Goal: Task Accomplishment & Management: Complete application form

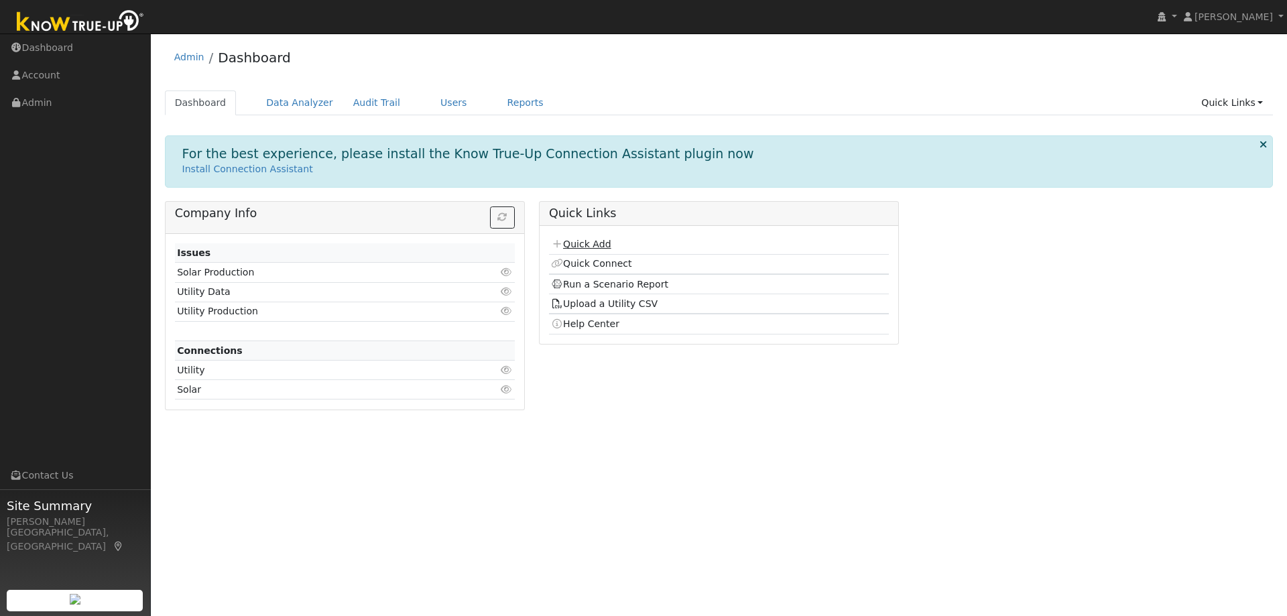
click at [585, 245] on link "Quick Add" at bounding box center [581, 244] width 60 height 11
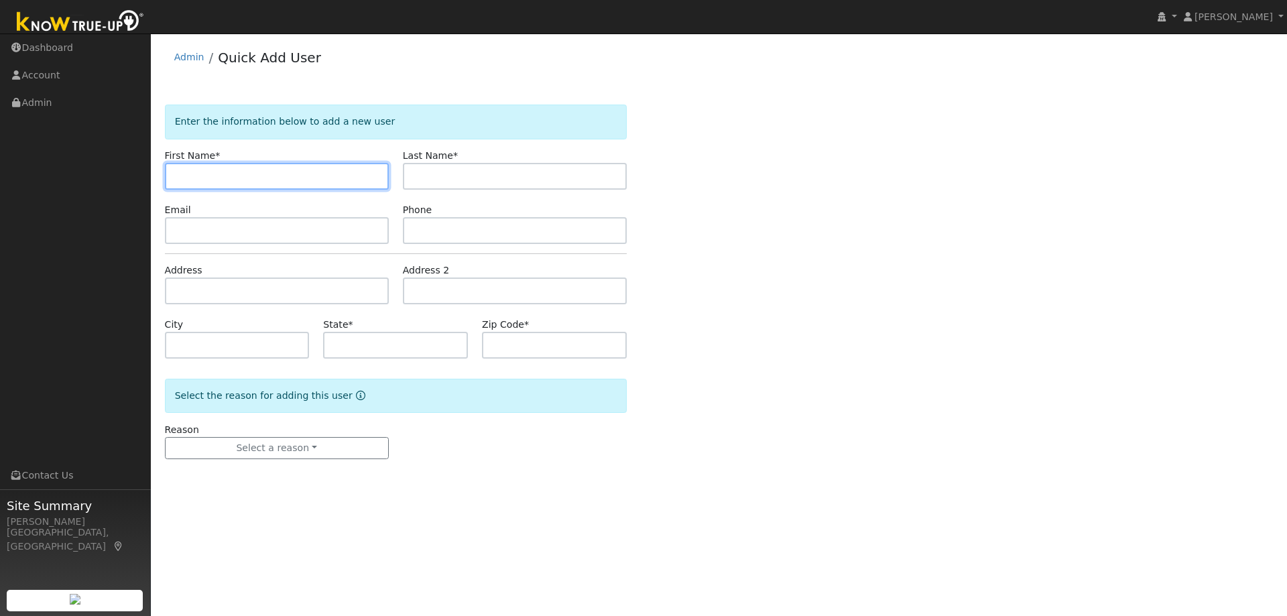
paste input "Eugene Gurevich"
type input "Eugene"
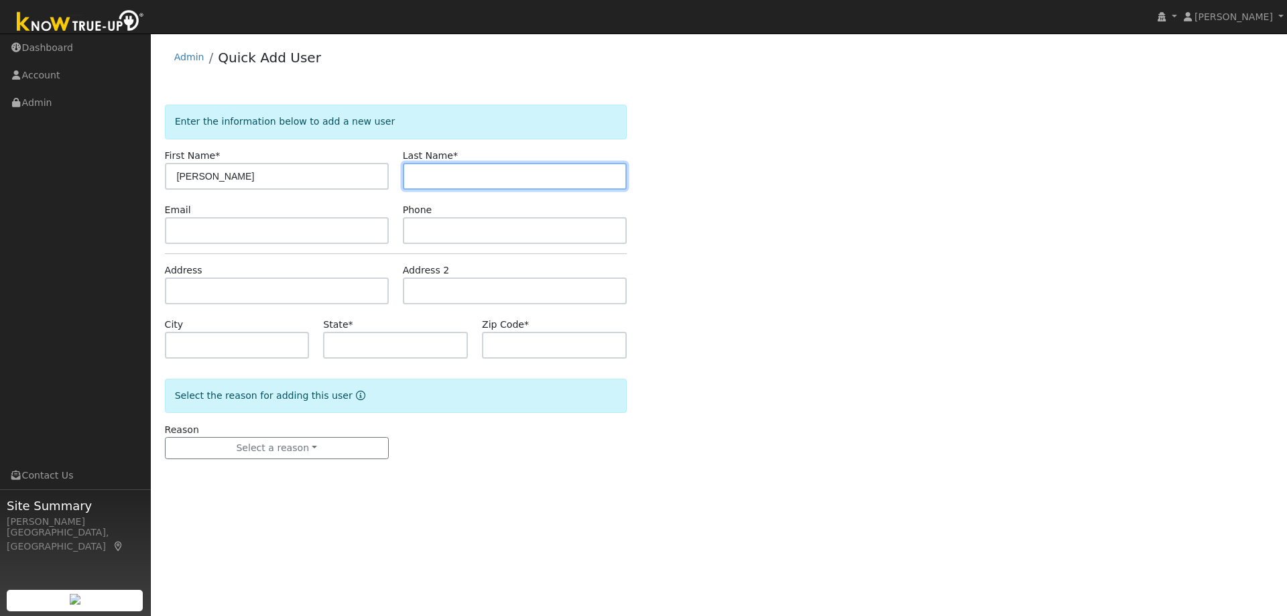
paste input "Gurevich"
type input "Gurevich"
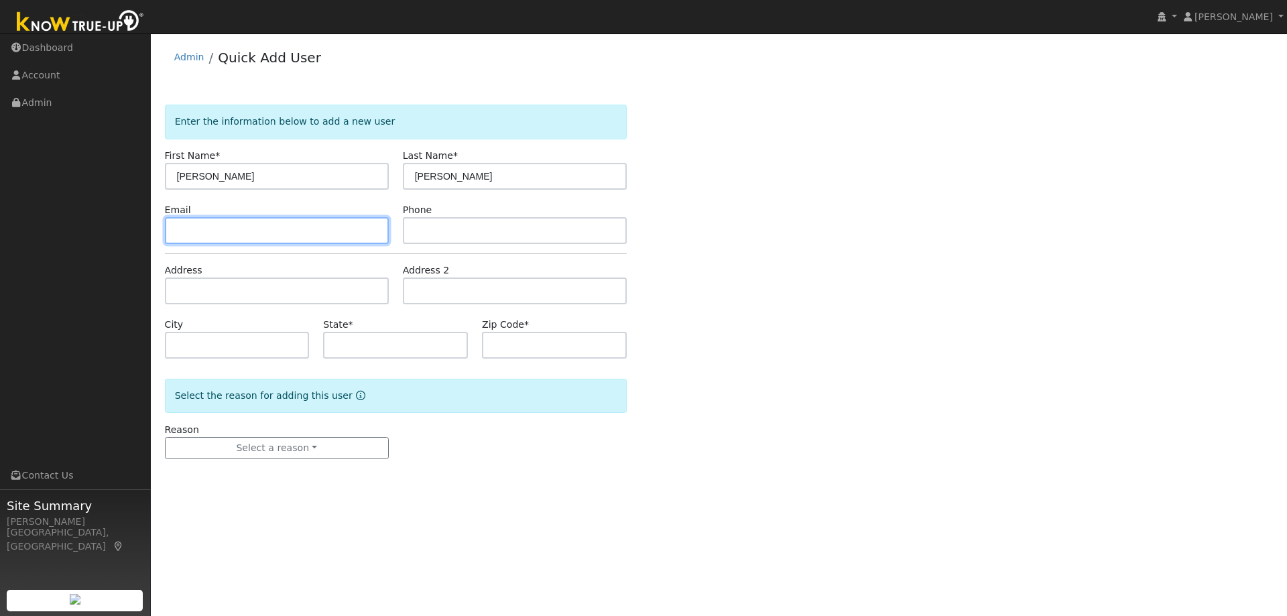
click at [300, 235] on input "text" at bounding box center [277, 230] width 224 height 27
paste input "egurevich84@gmail.com"
type input "egurevich84@gmail.com"
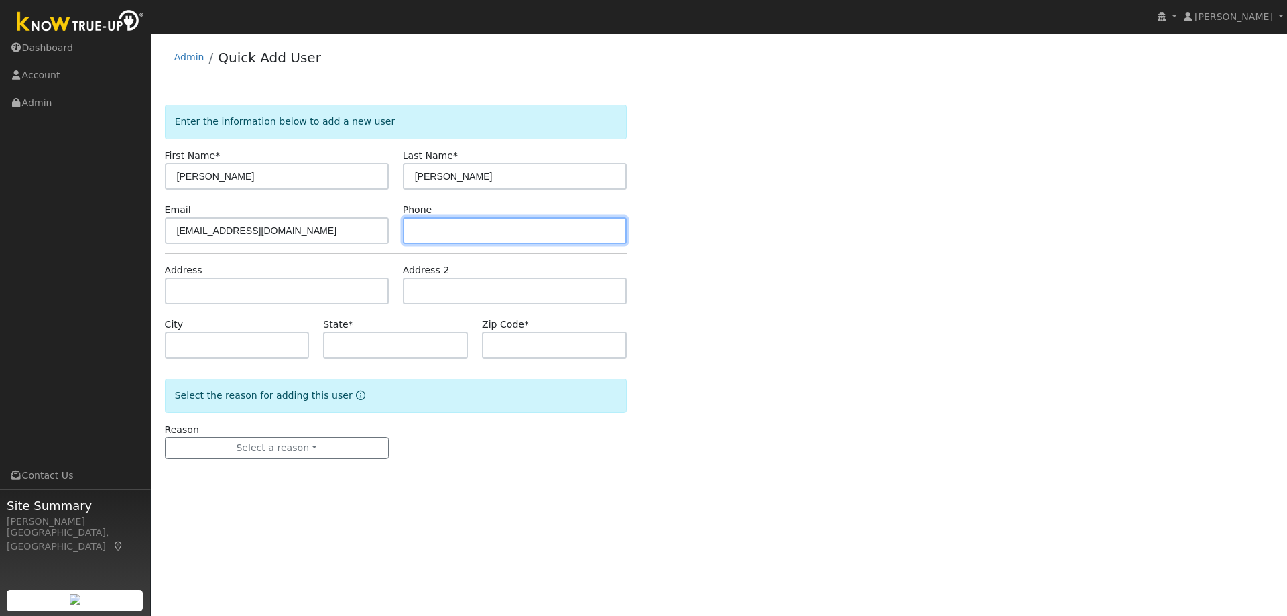
click at [474, 233] on input "text" at bounding box center [515, 230] width 224 height 27
paste input "9253484833"
type input "9253484833"
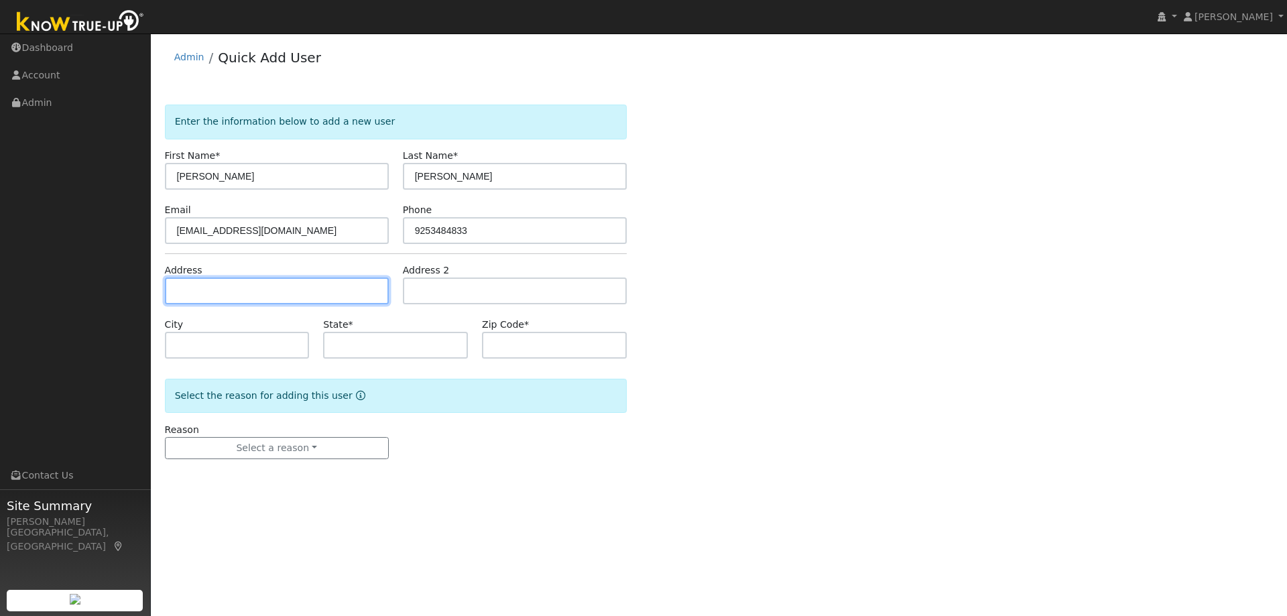
click at [270, 293] on input "text" at bounding box center [277, 291] width 224 height 27
paste input "60 Ambleside Court, Danville 94526"
type input "60 Ambleside Court"
type input "Danville"
type input "CA"
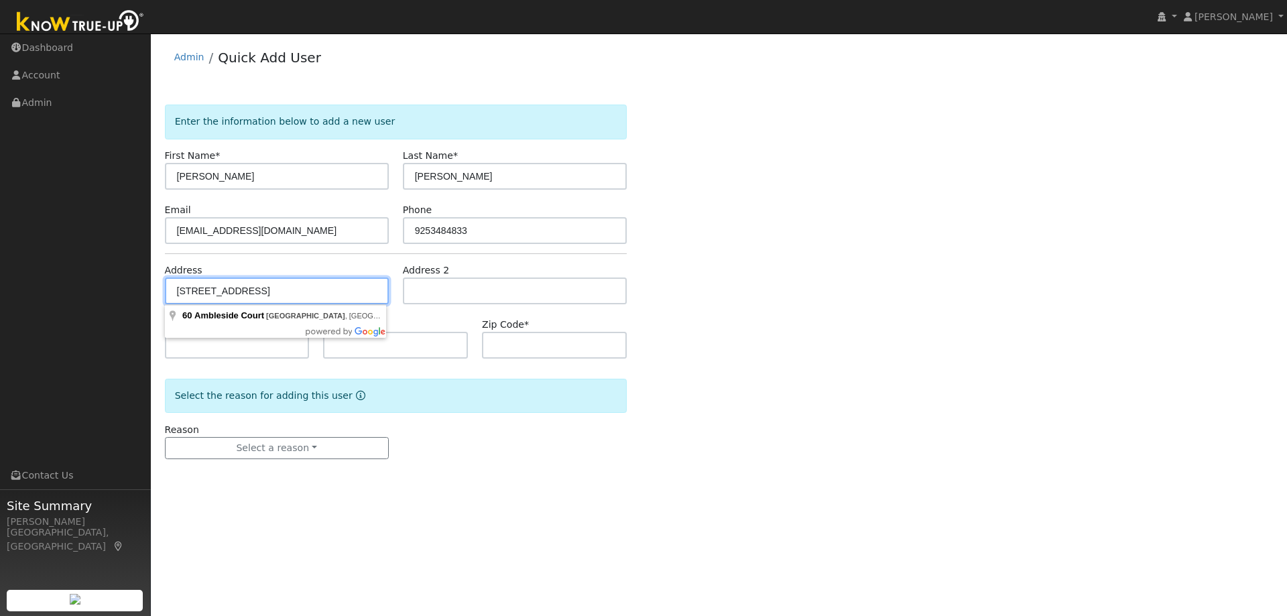
type input "94526"
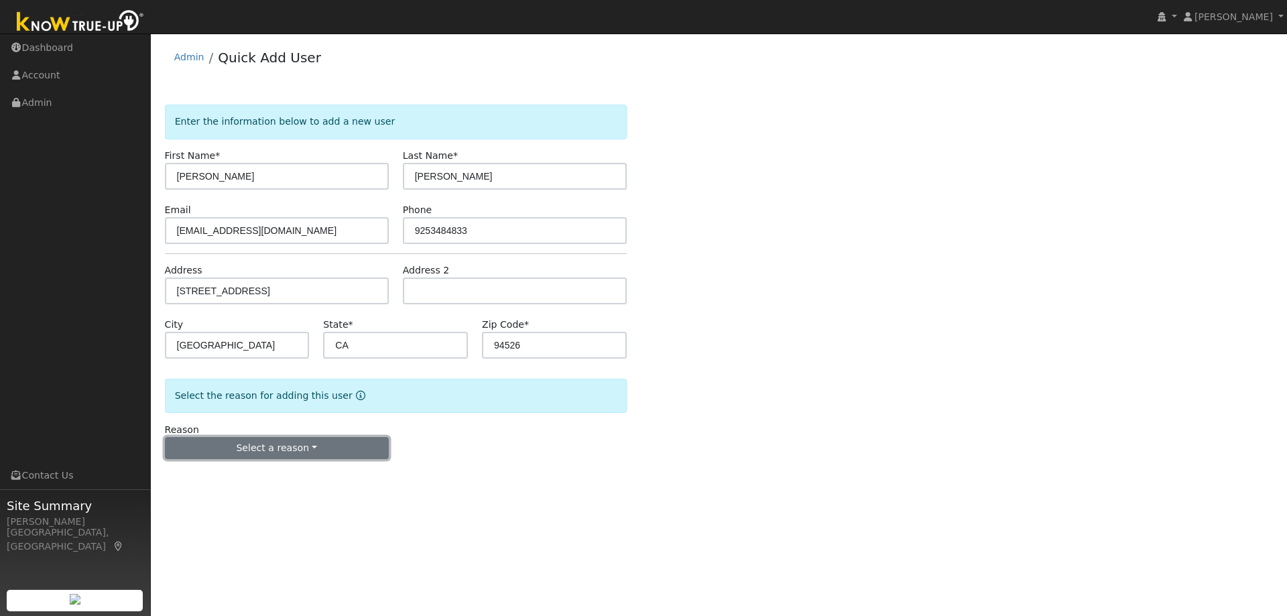
click at [305, 453] on button "Select a reason" at bounding box center [277, 448] width 224 height 23
click at [257, 479] on link "New lead" at bounding box center [240, 476] width 148 height 19
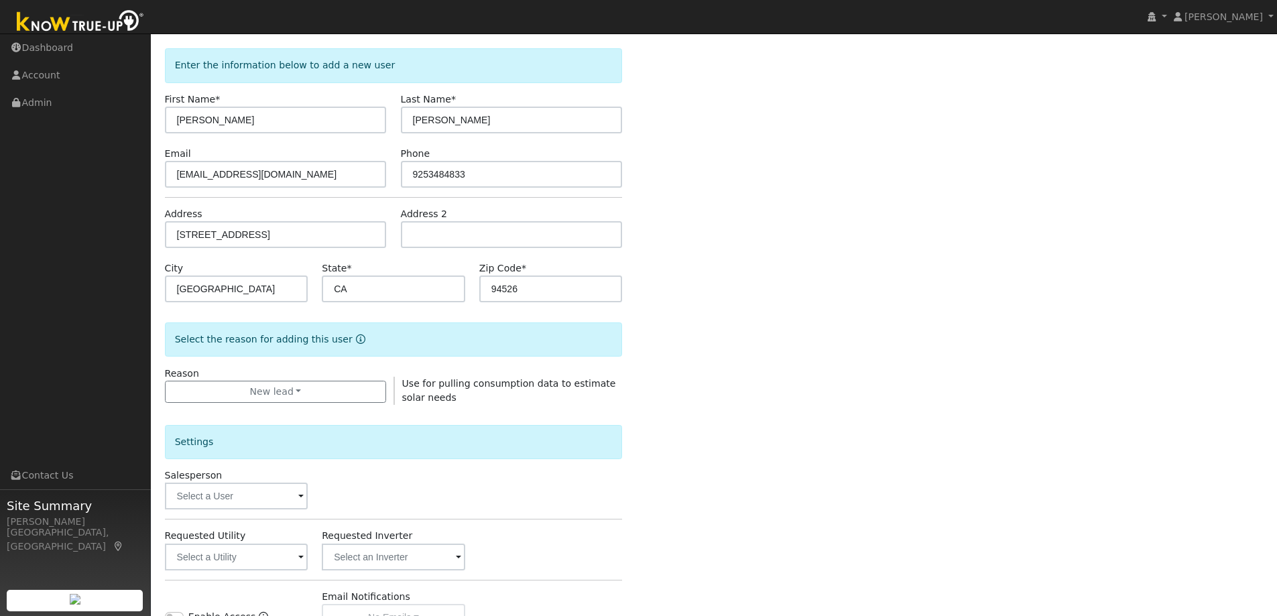
scroll to position [134, 0]
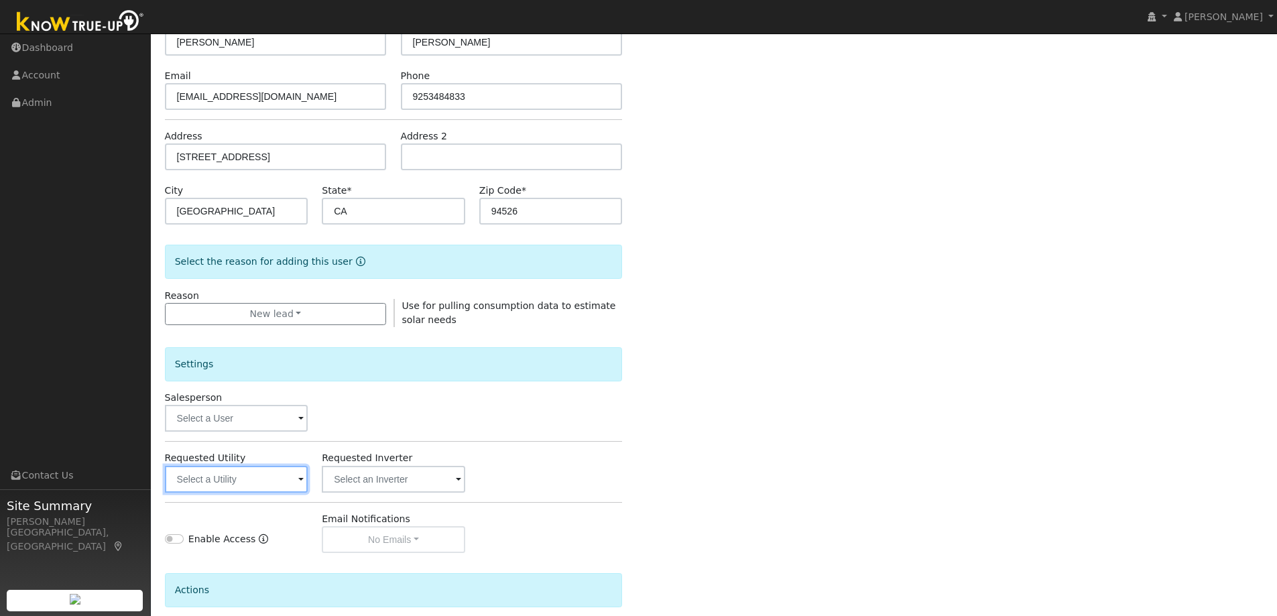
click at [256, 477] on input "text" at bounding box center [236, 479] width 143 height 27
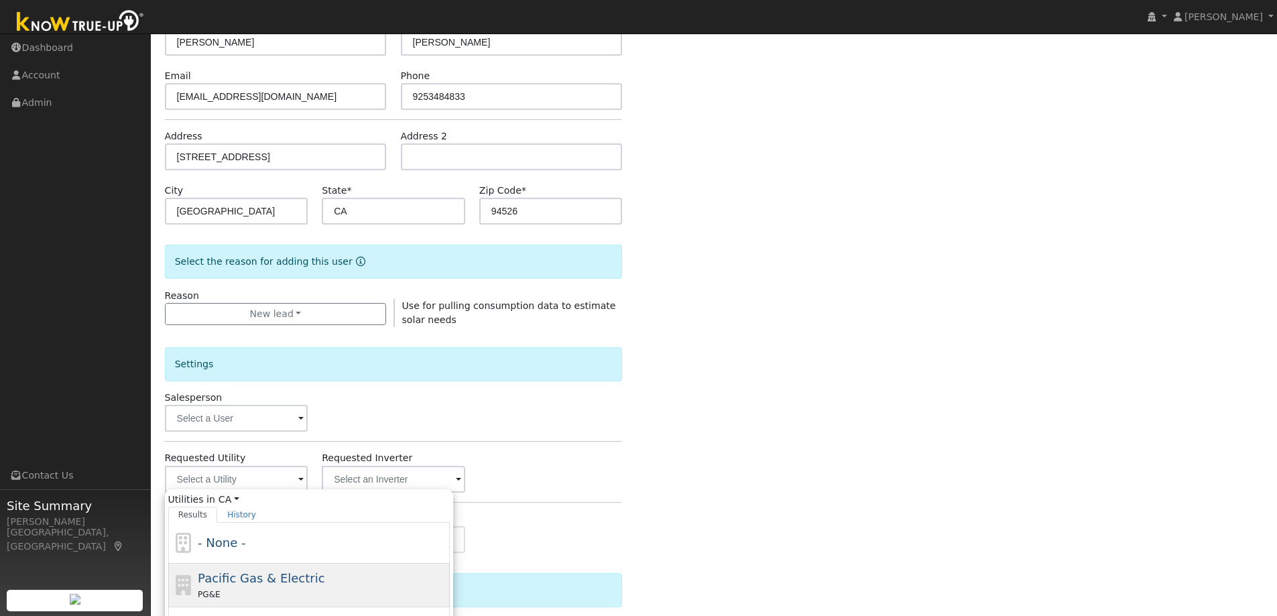
click at [292, 578] on span "Pacific Gas & Electric" at bounding box center [261, 578] width 127 height 14
type input "Pacific Gas & Electric"
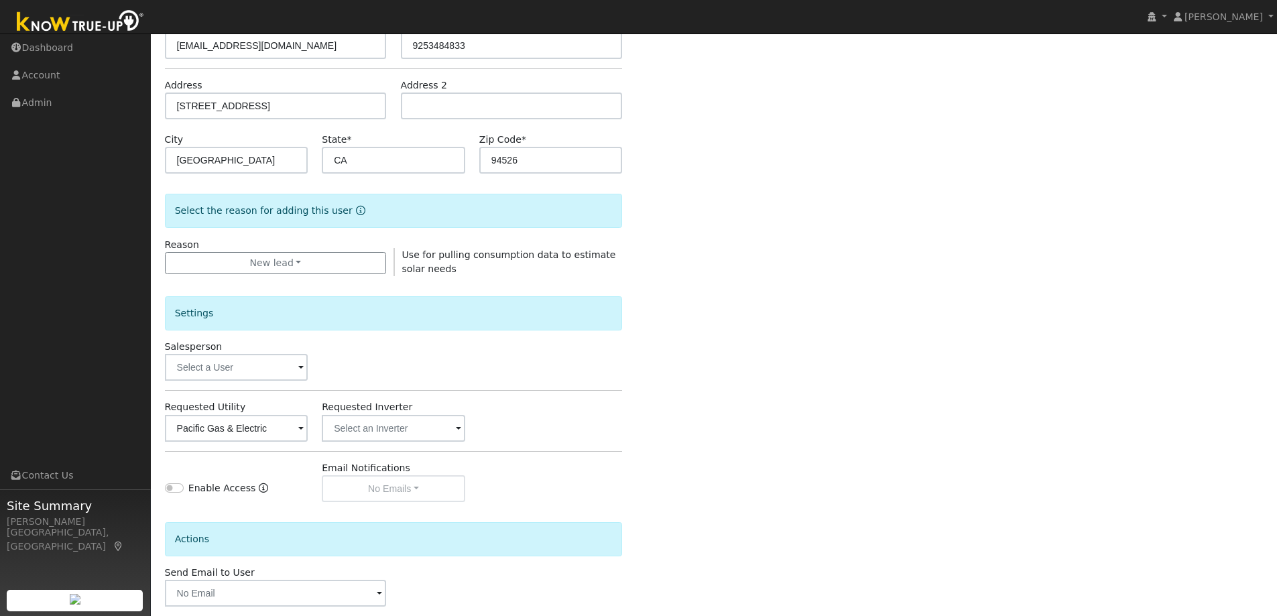
scroll to position [252, 0]
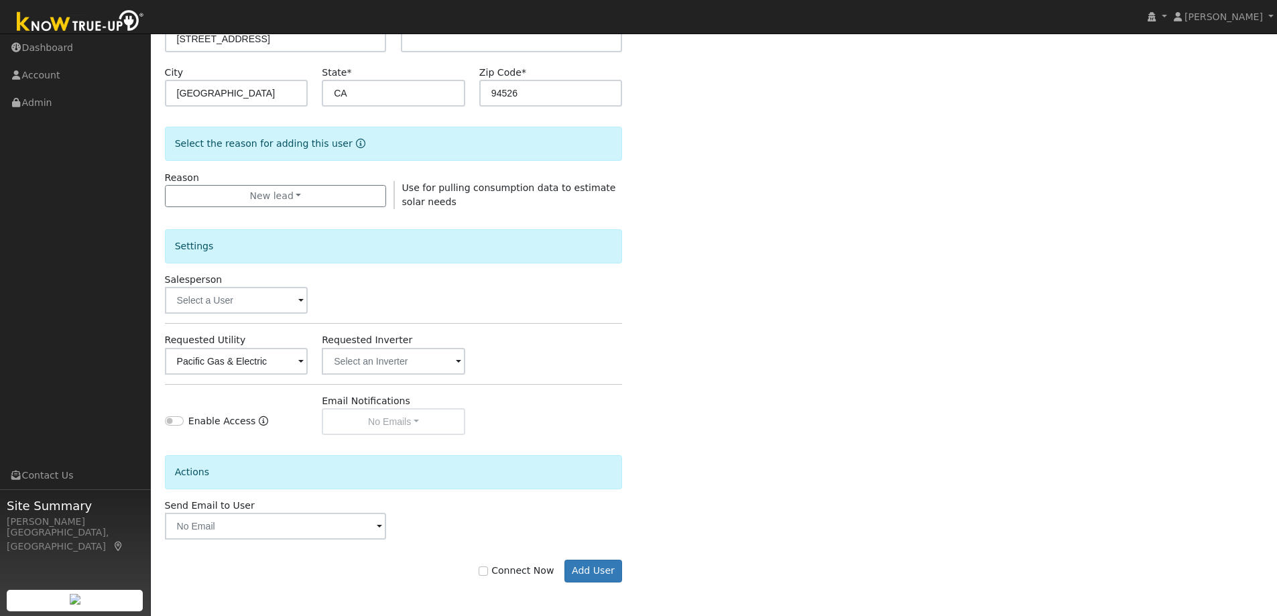
click at [502, 569] on label "Connect Now" at bounding box center [516, 571] width 75 height 14
click at [488, 569] on input "Connect Now" at bounding box center [483, 570] width 9 height 9
checkbox input "true"
click at [591, 575] on button "Add User" at bounding box center [593, 571] width 58 height 23
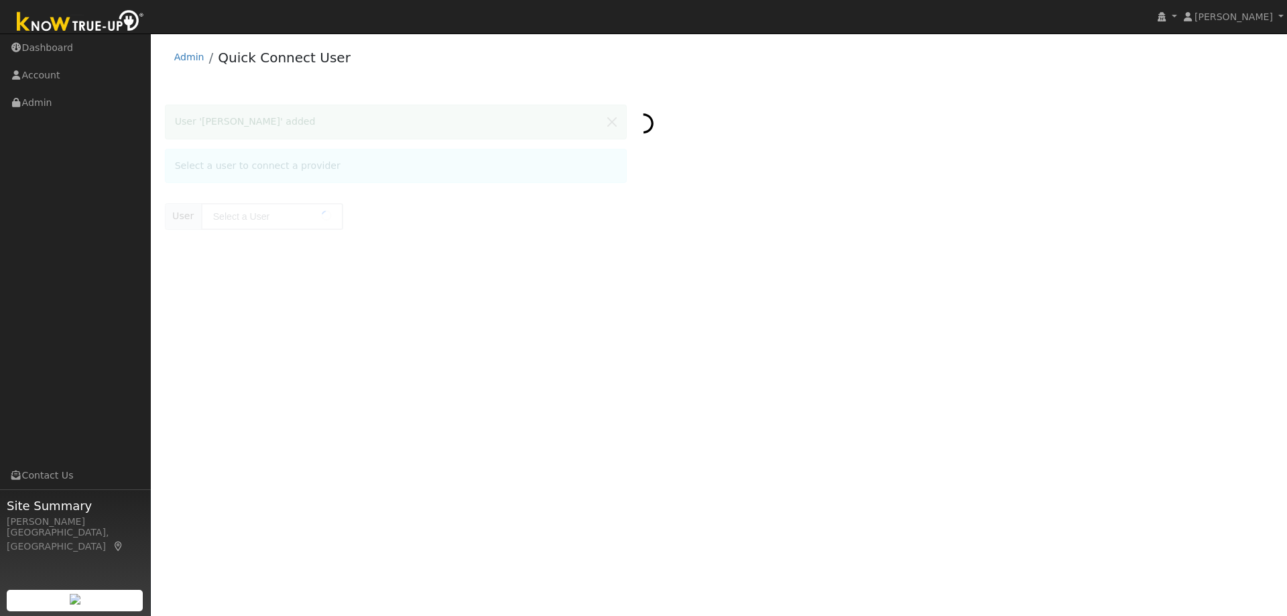
type input "[PERSON_NAME]"
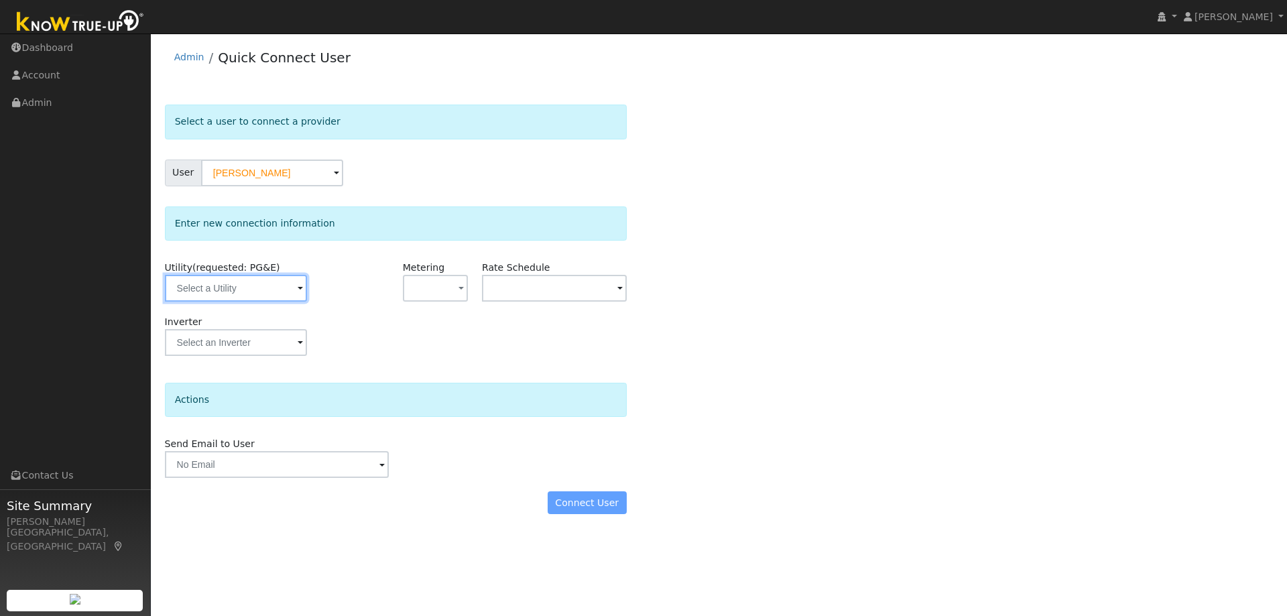
click at [254, 293] on input "text" at bounding box center [236, 288] width 142 height 27
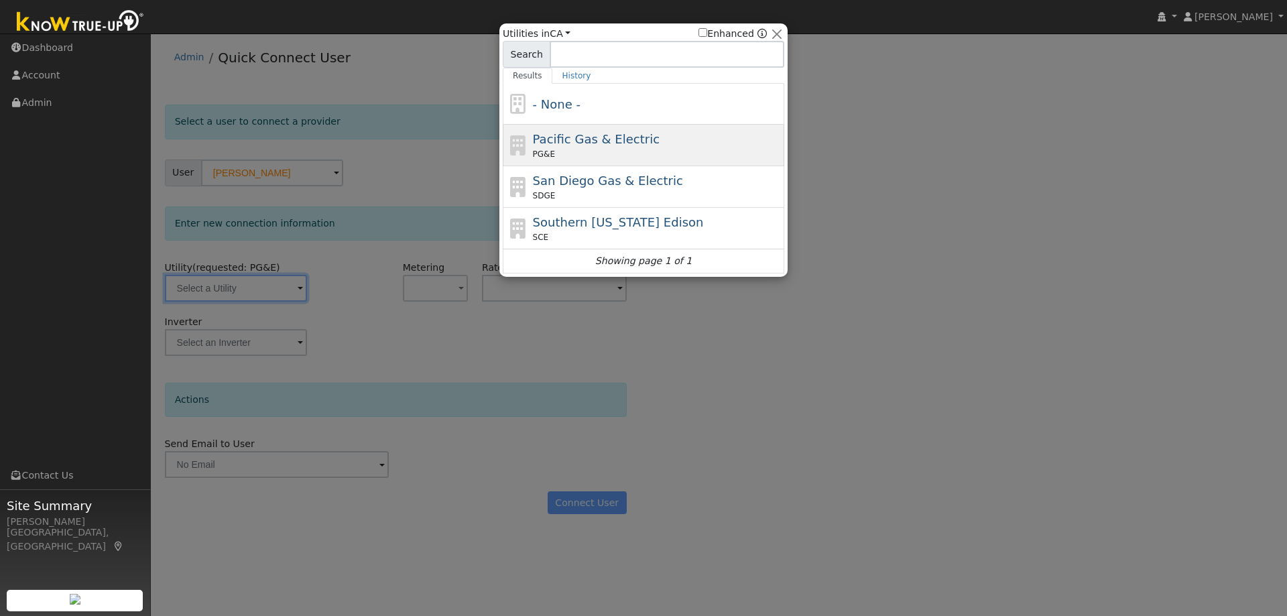
click at [581, 139] on span "Pacific Gas & Electric" at bounding box center [596, 139] width 127 height 14
type input "PG&E"
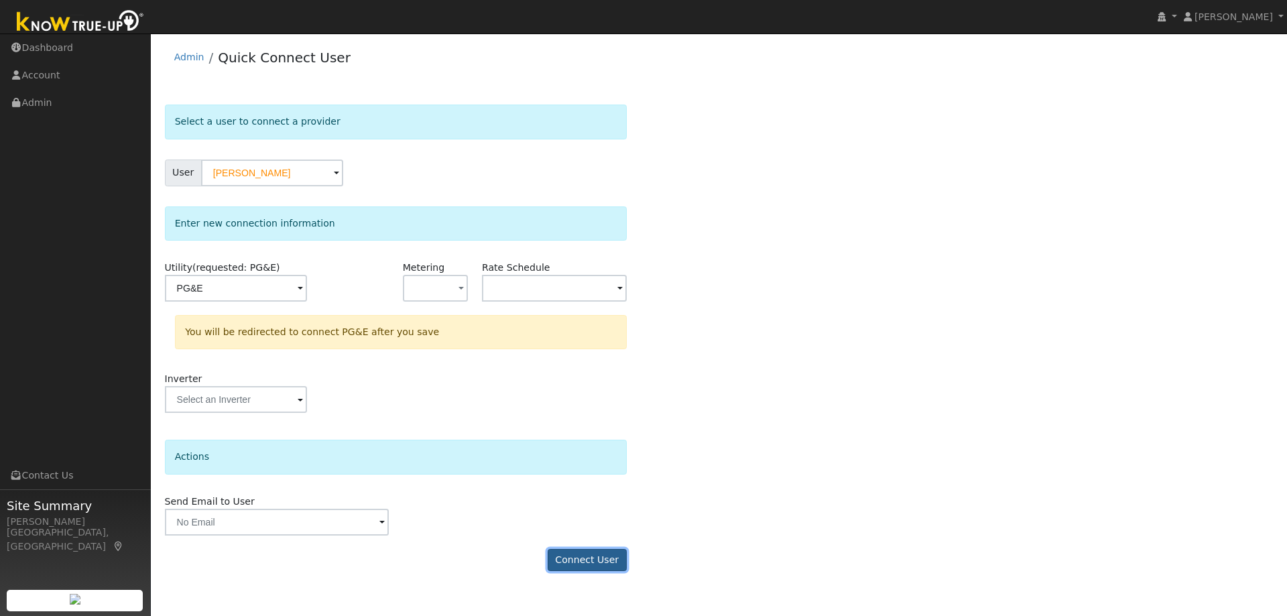
click at [615, 564] on button "Connect User" at bounding box center [587, 560] width 79 height 23
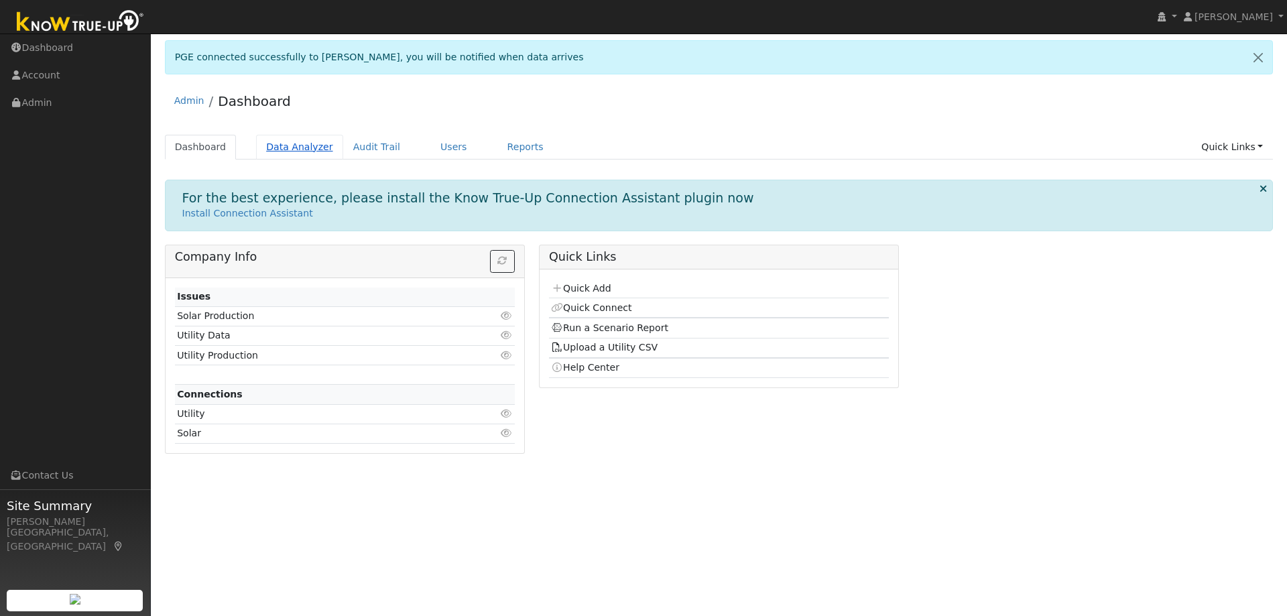
click at [271, 147] on link "Data Analyzer" at bounding box center [299, 147] width 87 height 25
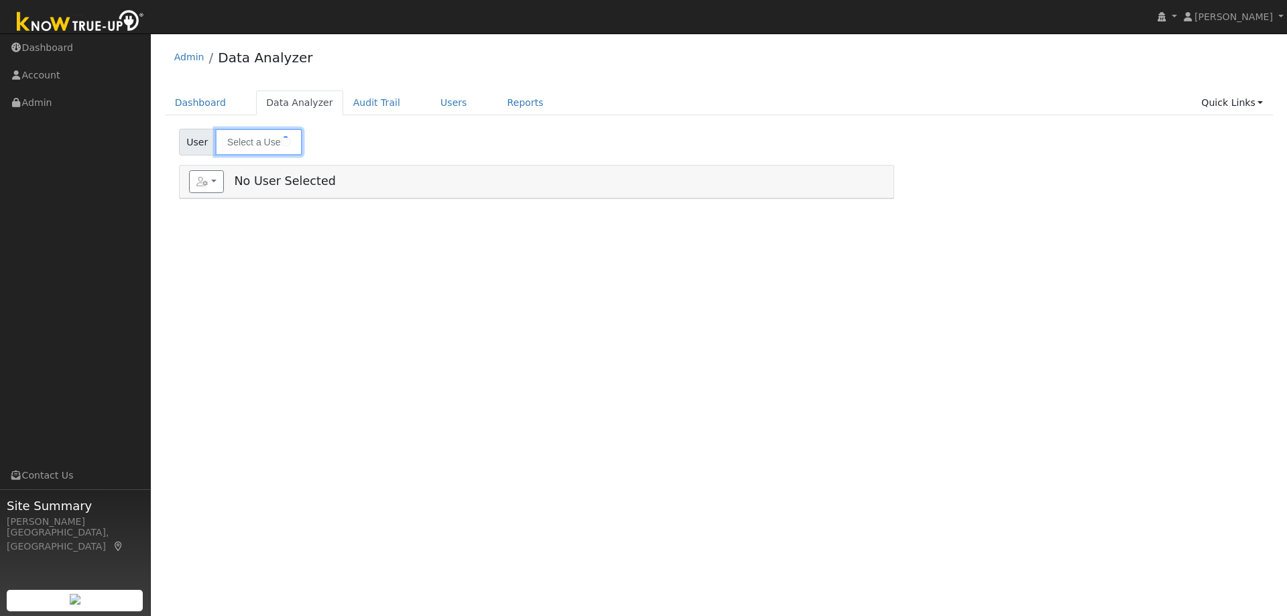
type input "[PERSON_NAME]"
